Goal: Navigation & Orientation: Go to known website

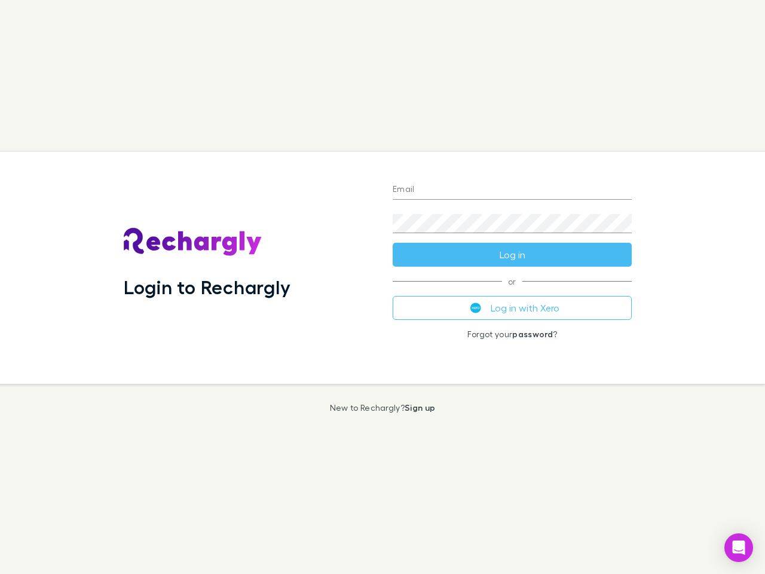
click at [383, 287] on div "Login to Rechargly" at bounding box center [248, 268] width 269 height 232
click at [512, 190] on input "Email" at bounding box center [512, 190] width 239 height 19
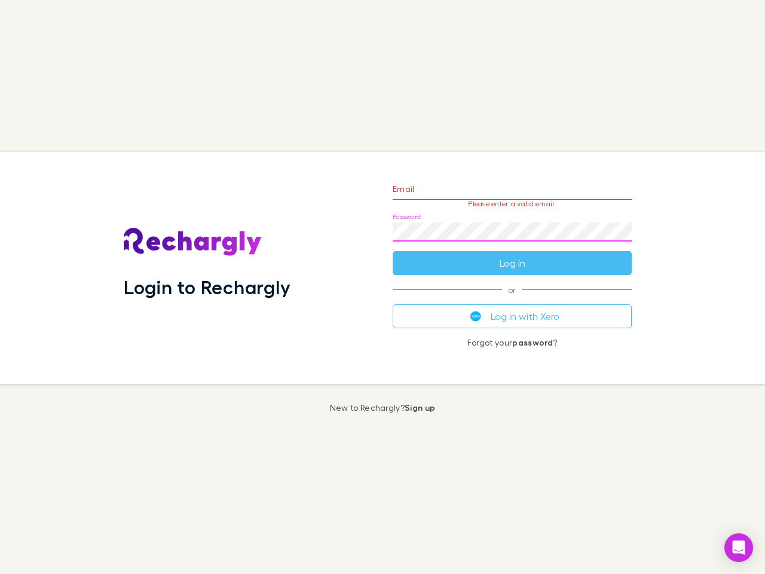
click at [512, 255] on form "Email Please enter a valid email. Password Log in" at bounding box center [512, 223] width 239 height 104
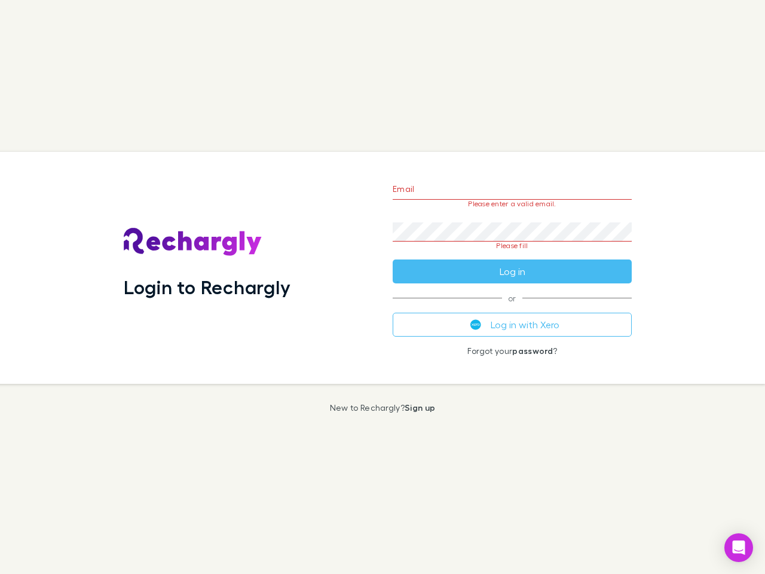
click at [512, 308] on div "Email Please enter a valid email. Password Please fill Log in or Log in with Xe…" at bounding box center [512, 268] width 258 height 232
click at [739, 548] on icon "Open Intercom Messenger" at bounding box center [739, 547] width 13 height 14
